Goal: Task Accomplishment & Management: Manage account settings

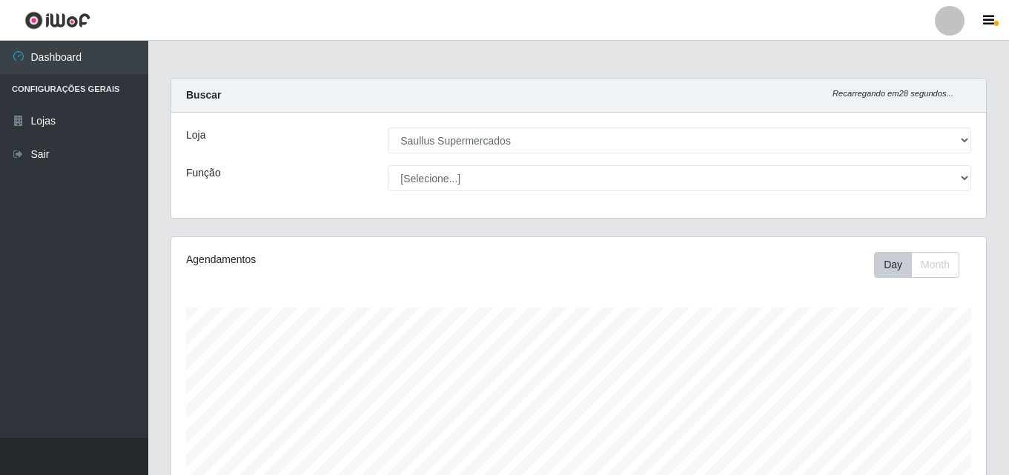
select select "423"
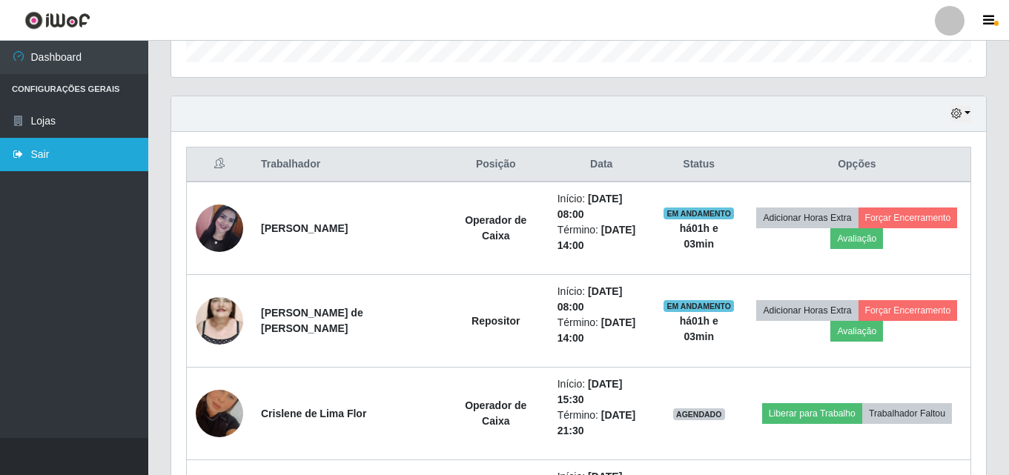
scroll to position [308, 815]
click at [24, 150] on icon at bounding box center [18, 154] width 13 height 10
